Goal: Register for event/course

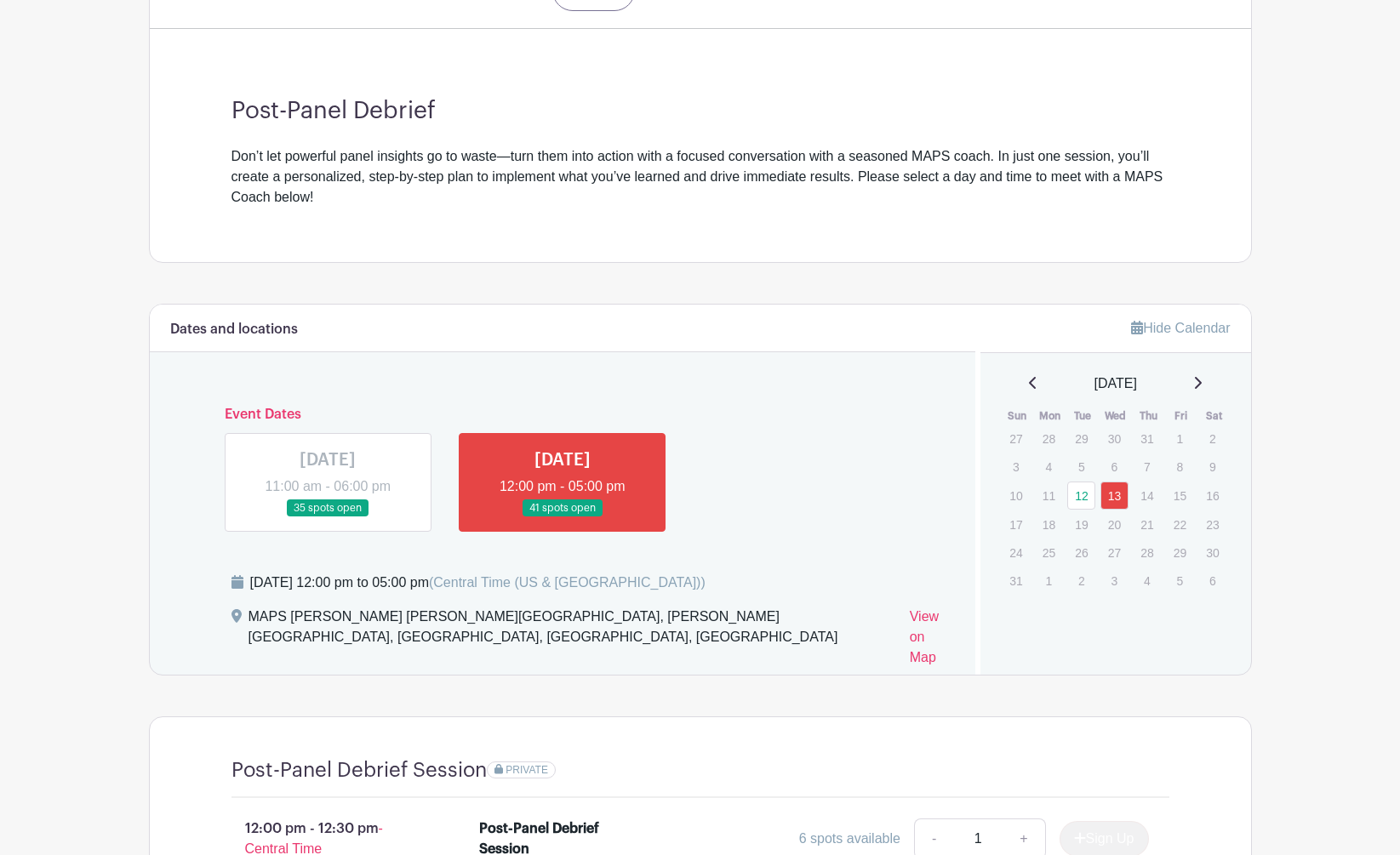
scroll to position [553, 0]
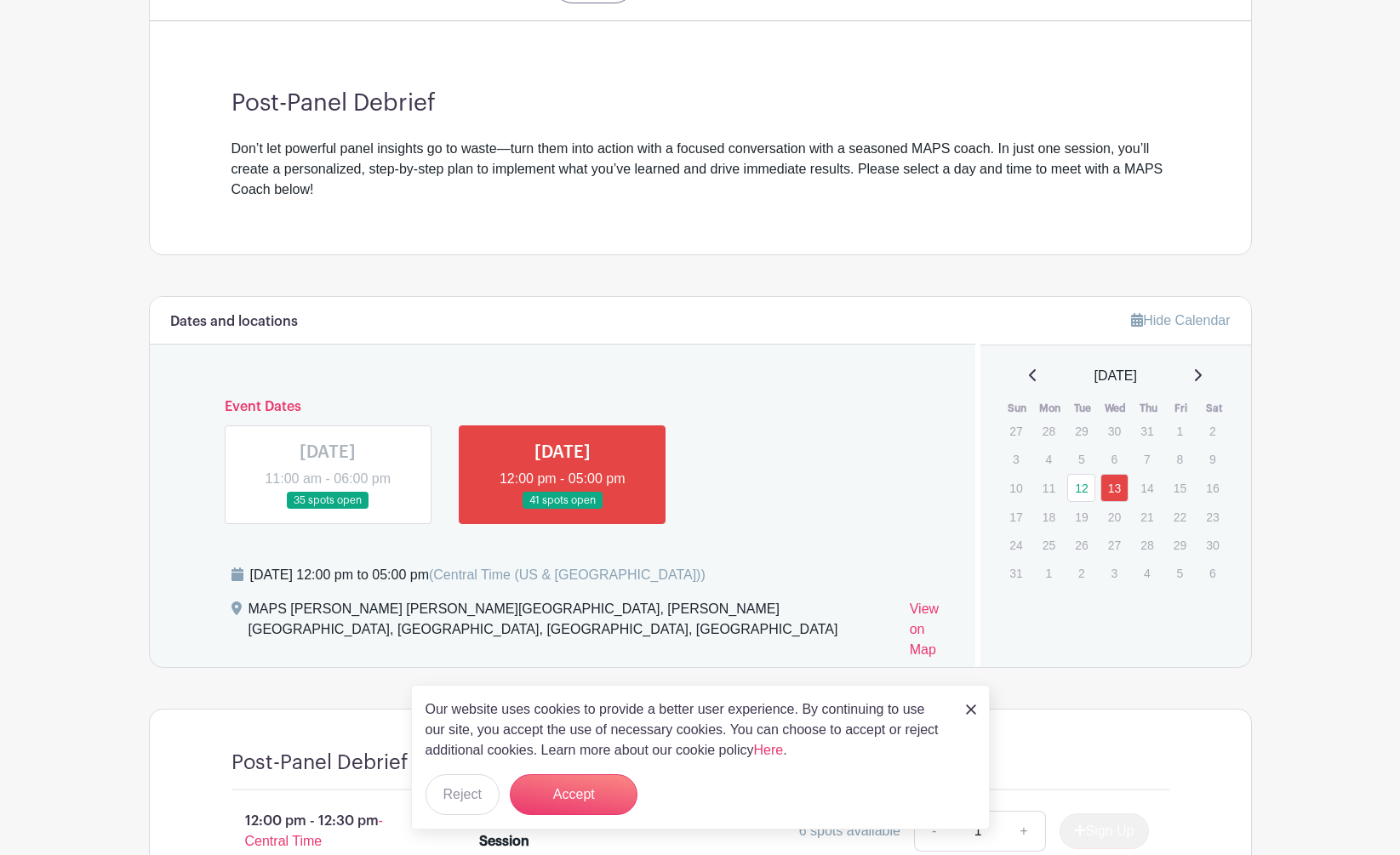
click at [1201, 366] on link at bounding box center [1197, 376] width 9 height 21
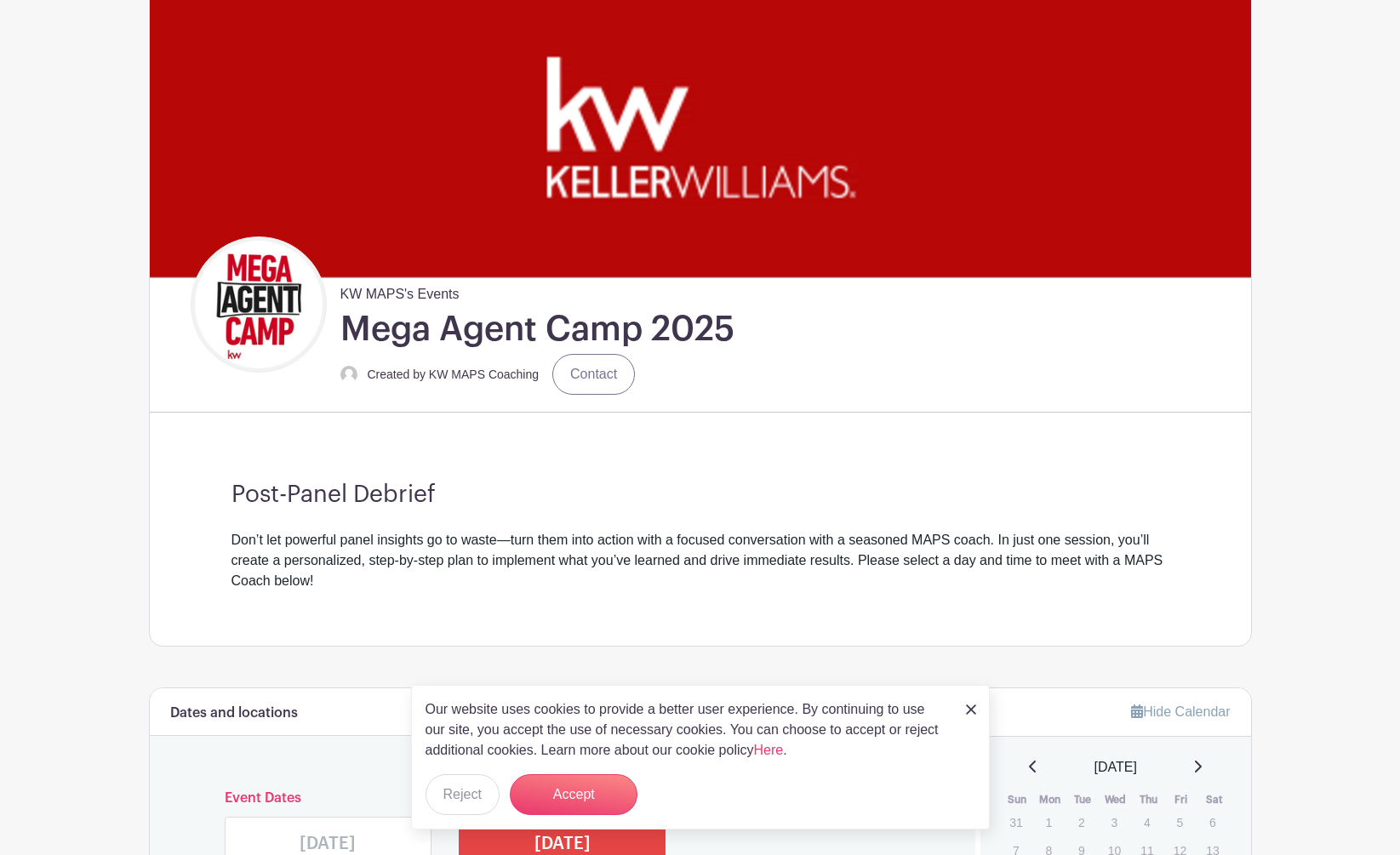
scroll to position [193, 0]
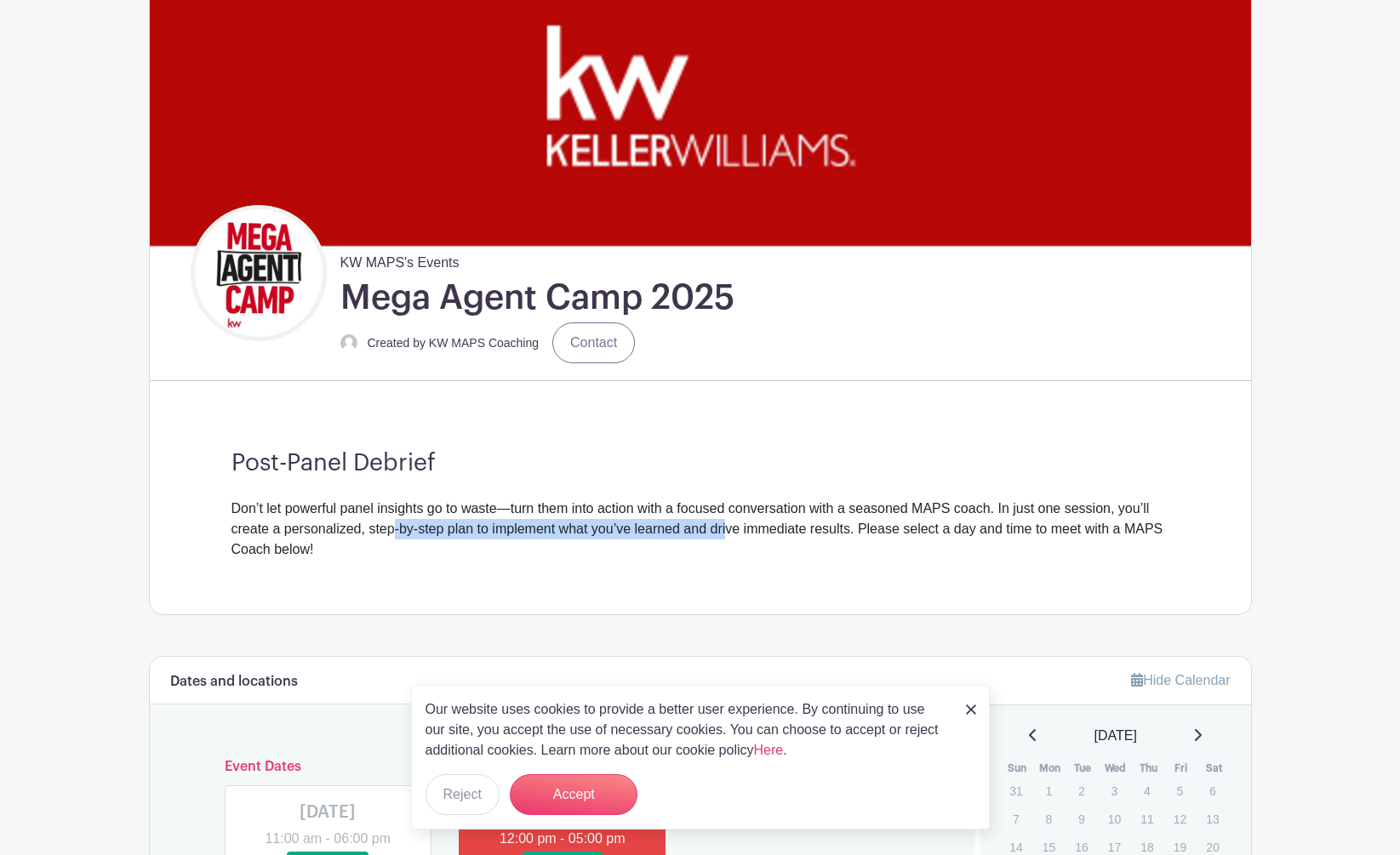
drag, startPoint x: 400, startPoint y: 532, endPoint x: 735, endPoint y: 531, distance: 335.0
click at [733, 531] on div "Don’t let powerful panel insights go to waste—turn them into action with a focu…" at bounding box center [700, 529] width 938 height 62
click at [741, 555] on div "Don’t let powerful panel insights go to waste—turn them into action with a focu…" at bounding box center [700, 529] width 938 height 62
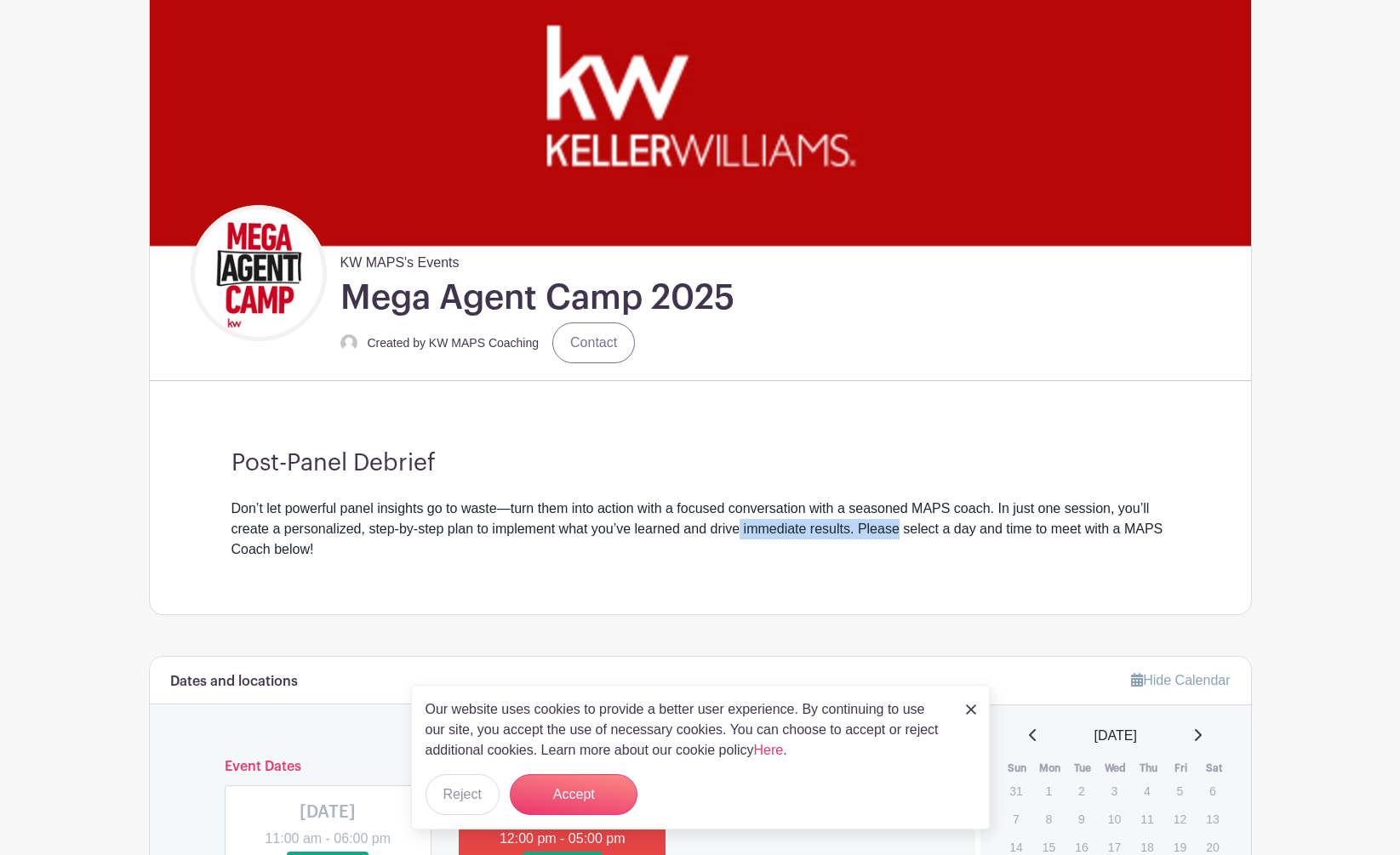
drag, startPoint x: 813, startPoint y: 529, endPoint x: 926, endPoint y: 529, distance: 113.0
click at [906, 529] on div "Don’t let powerful panel insights go to waste—turn them into action with a focu…" at bounding box center [700, 529] width 938 height 62
click at [1023, 528] on div "Don’t let powerful panel insights go to waste—turn them into action with a focu…" at bounding box center [700, 529] width 938 height 62
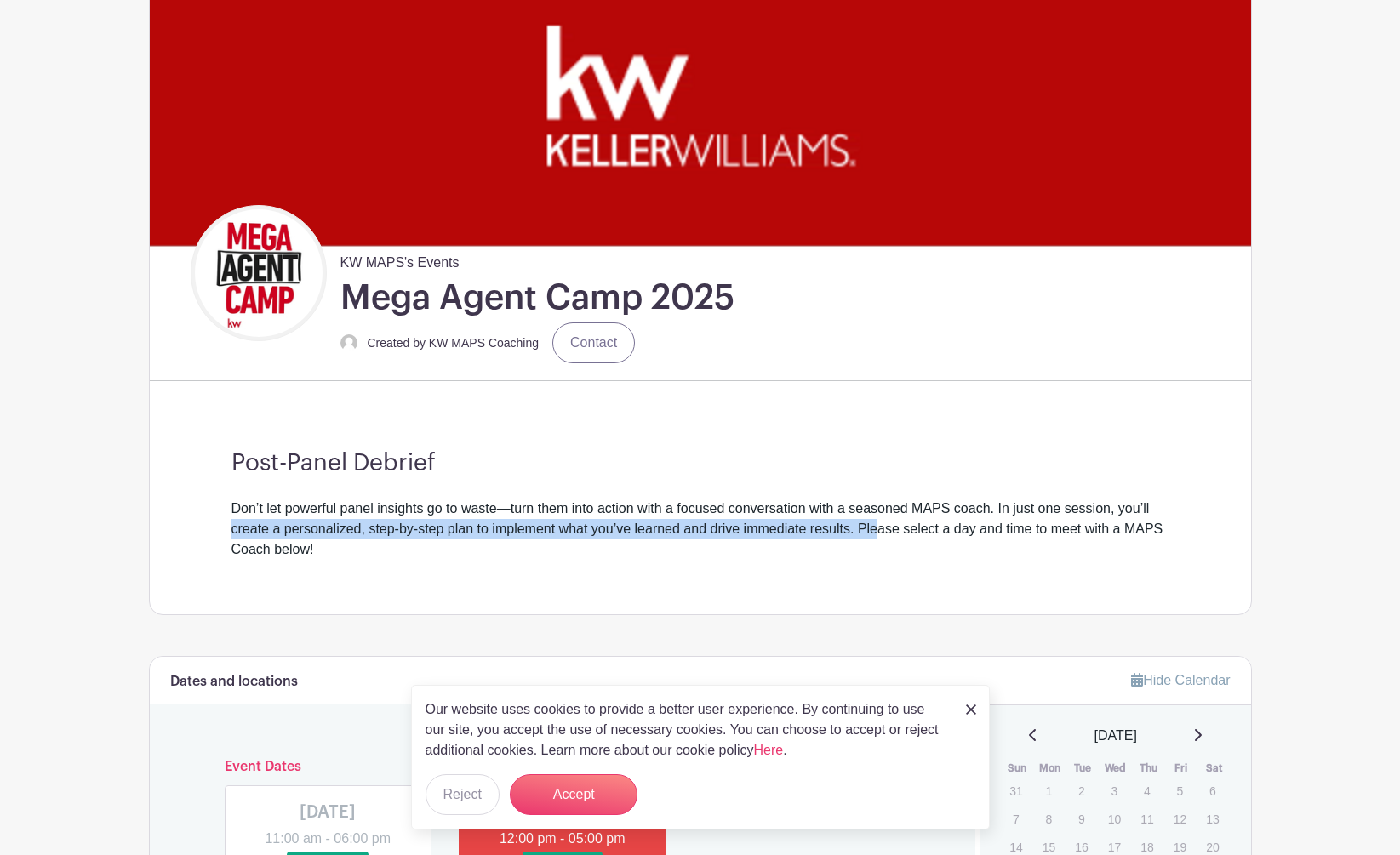
drag, startPoint x: 1181, startPoint y: 518, endPoint x: 883, endPoint y: 526, distance: 298.1
click at [883, 526] on div "Post-Panel Debrief Don’t let powerful panel insights go to waste—turn them into…" at bounding box center [700, 505] width 1019 height 219
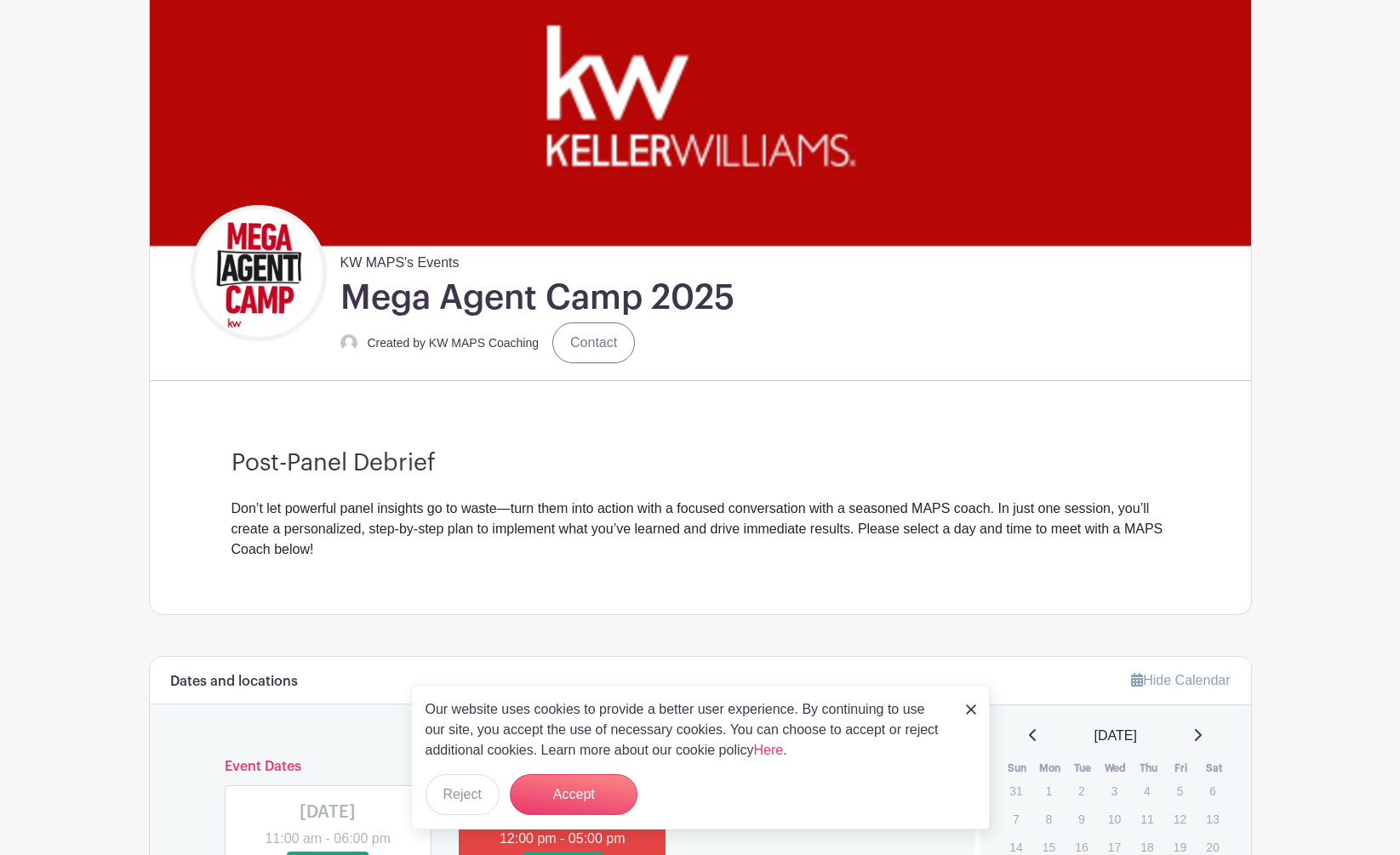
click at [888, 530] on div "Don’t let powerful panel insights go to waste—turn them into action with a focu…" at bounding box center [700, 529] width 938 height 62
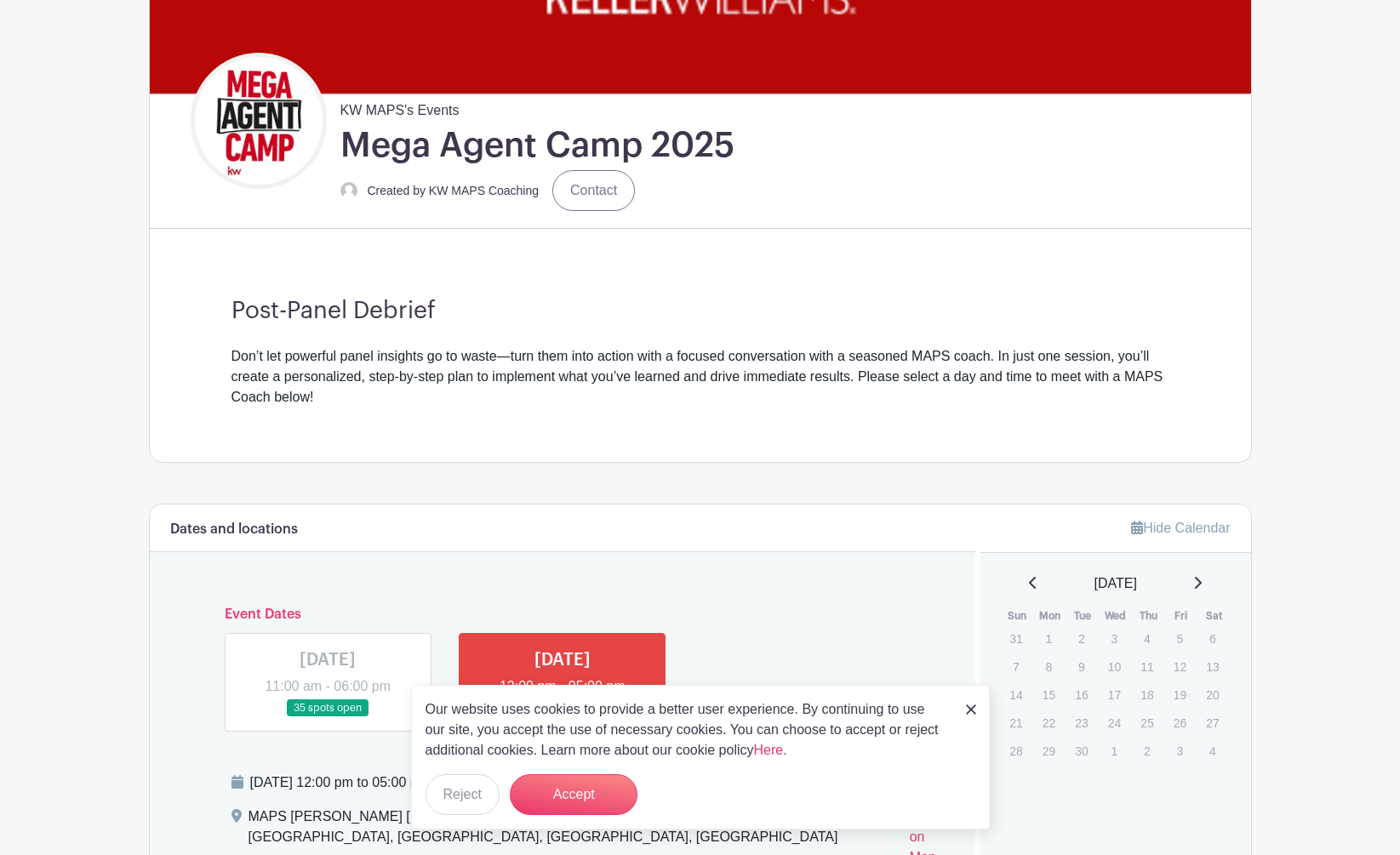
scroll to position [349, 0]
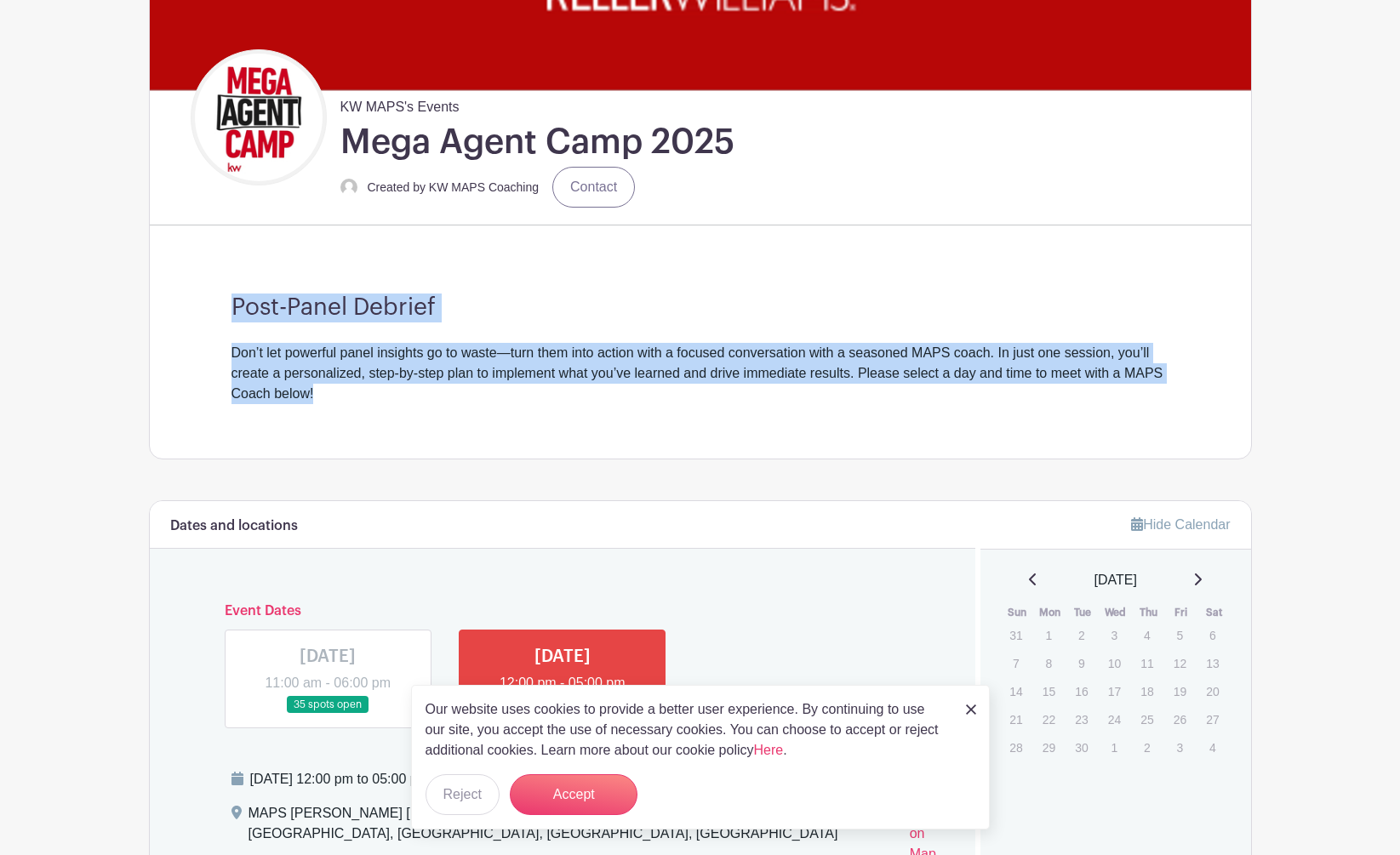
drag, startPoint x: 278, startPoint y: 299, endPoint x: 468, endPoint y: 391, distance: 211.1
click at [468, 391] on div "Post-Panel Debrief Don’t let powerful panel insights go to waste—turn them into…" at bounding box center [700, 348] width 1019 height 219
click at [547, 382] on div "Don’t let powerful panel insights go to waste—turn them into action with a focu…" at bounding box center [700, 374] width 938 height 62
